Goal: Task Accomplishment & Management: Manage account settings

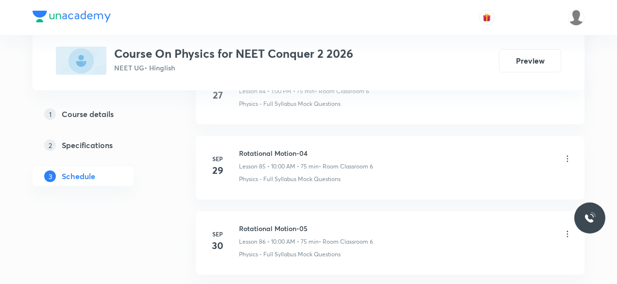
scroll to position [6941, 0]
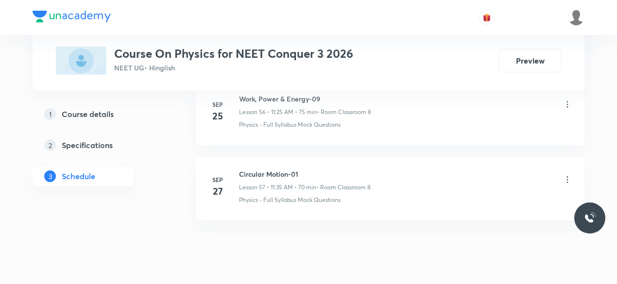
scroll to position [4767, 0]
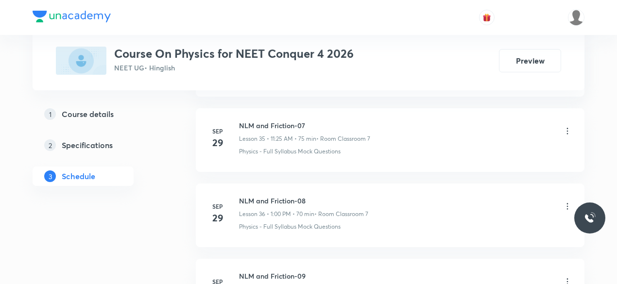
scroll to position [3342, 0]
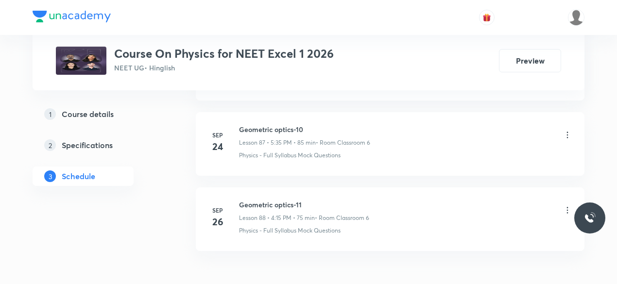
scroll to position [7061, 0]
